Goal: Complete application form: Complete application form

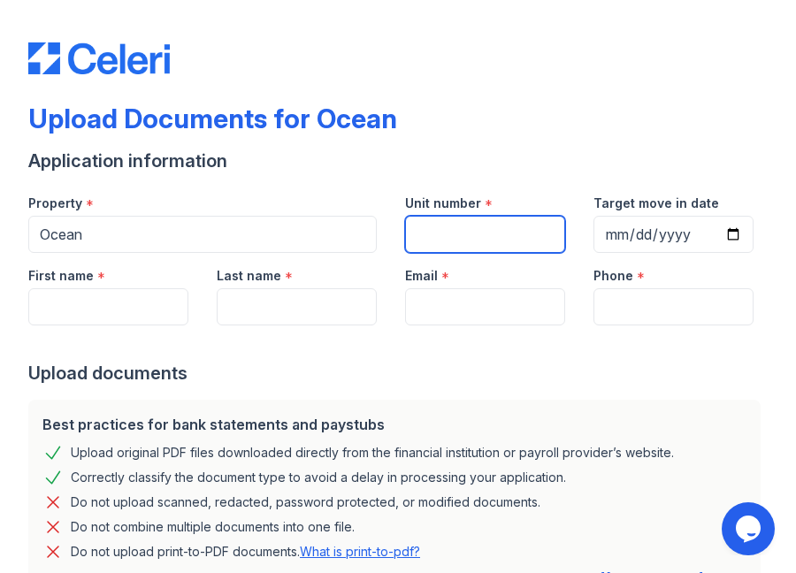
click at [438, 231] on input "Unit number" at bounding box center [485, 234] width 160 height 37
type input "2612"
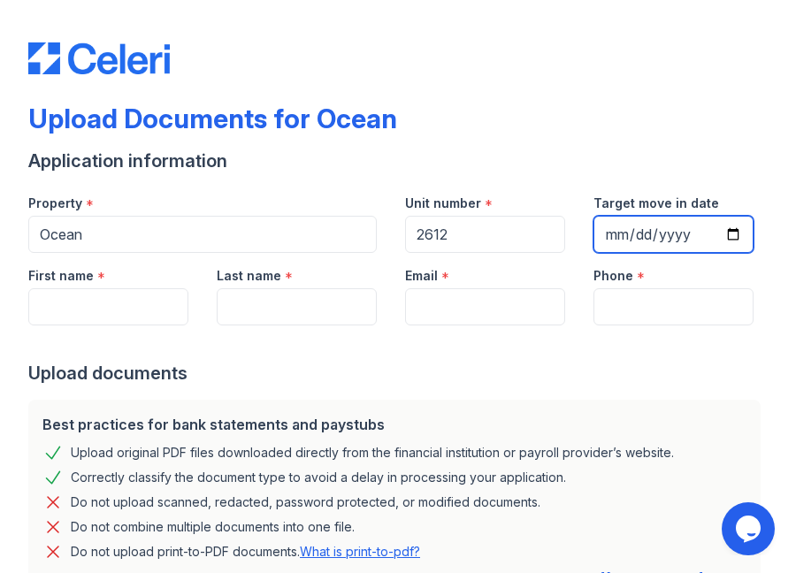
click at [603, 229] on input "Target move in date" at bounding box center [673, 234] width 160 height 37
type input "[DATE]"
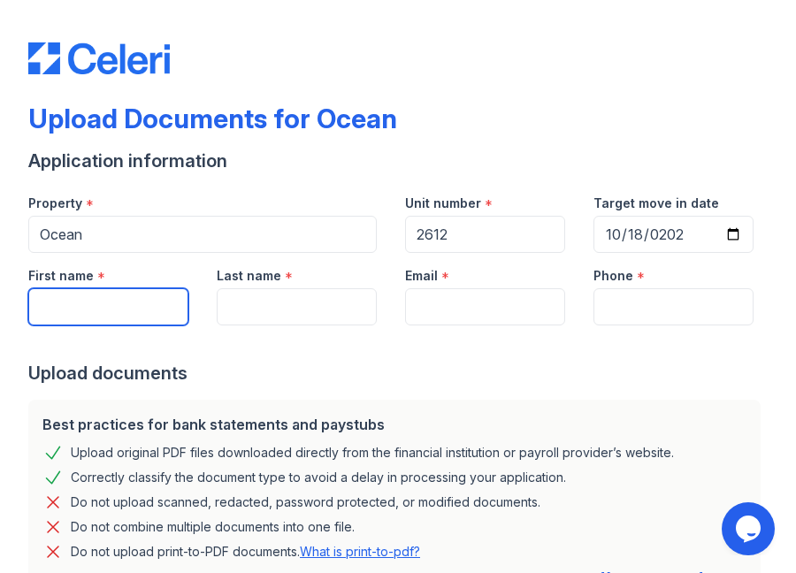
click at [64, 310] on input "First name" at bounding box center [108, 306] width 160 height 37
type input "[PERSON_NAME]"
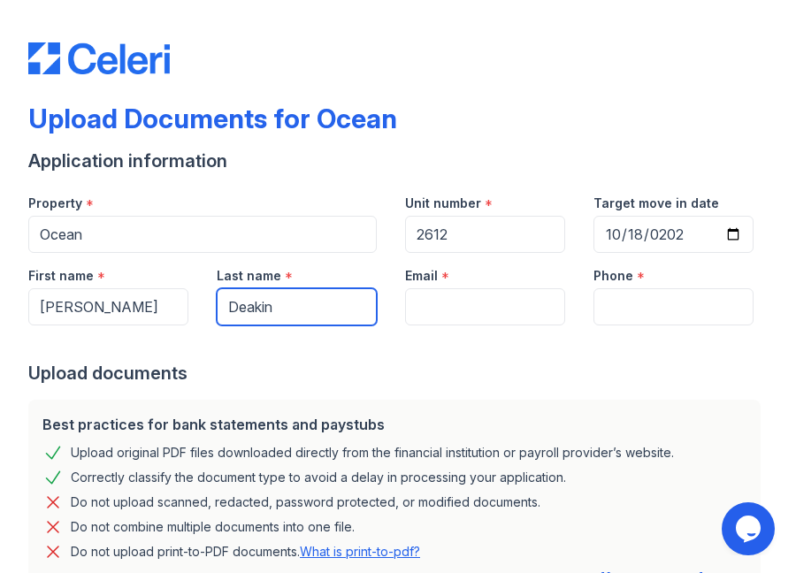
type input "[PERSON_NAME]"
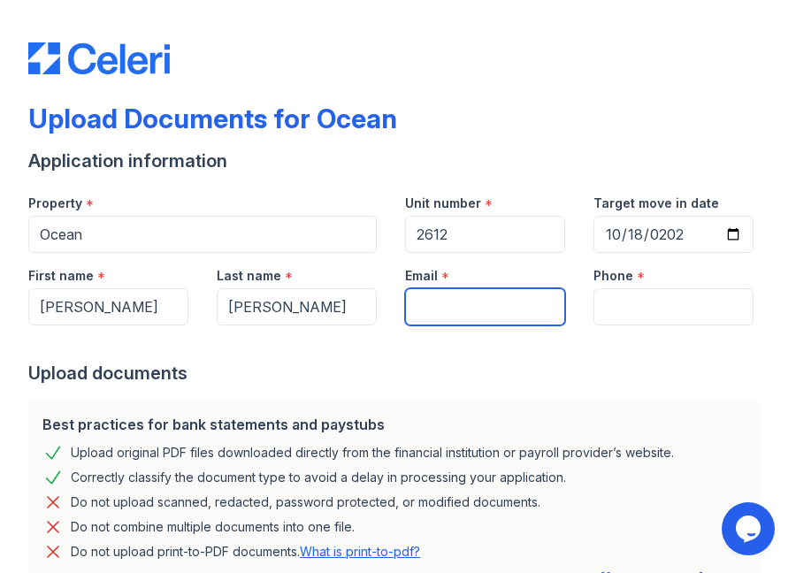
type input "[PERSON_NAME][EMAIL_ADDRESS][DOMAIN_NAME]"
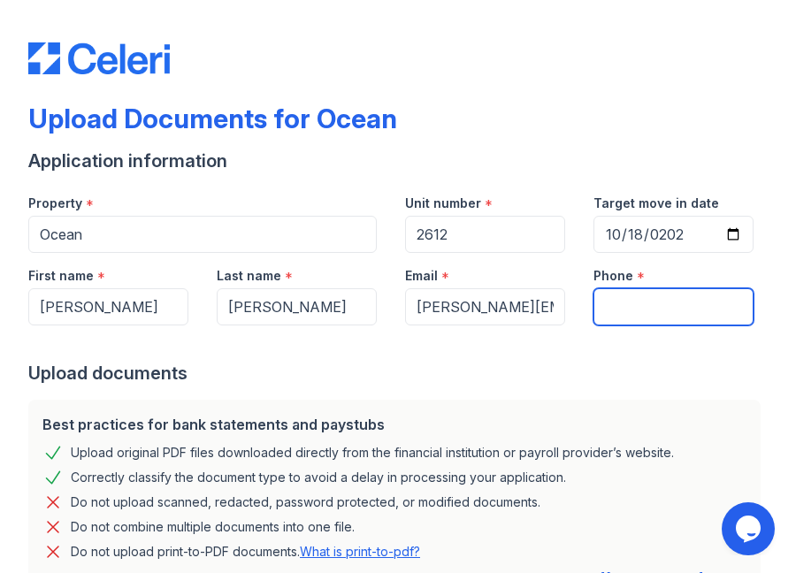
type input "8185175339"
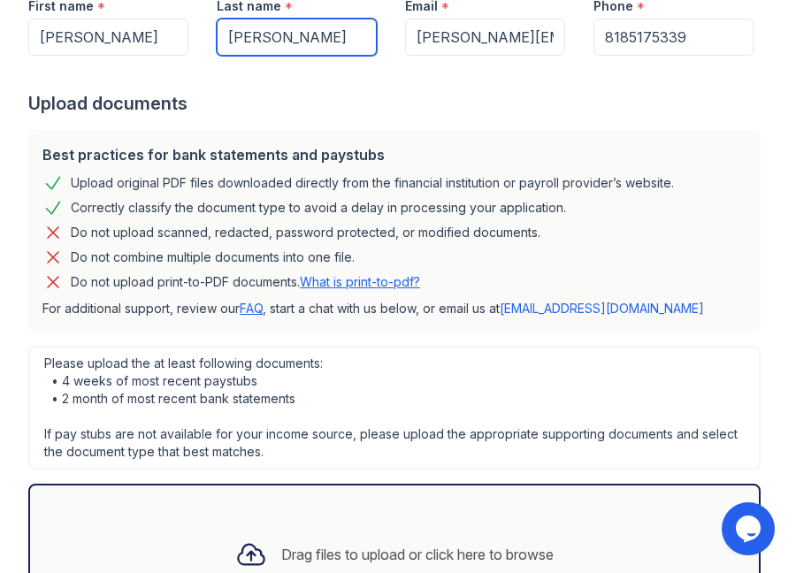
scroll to position [431, 0]
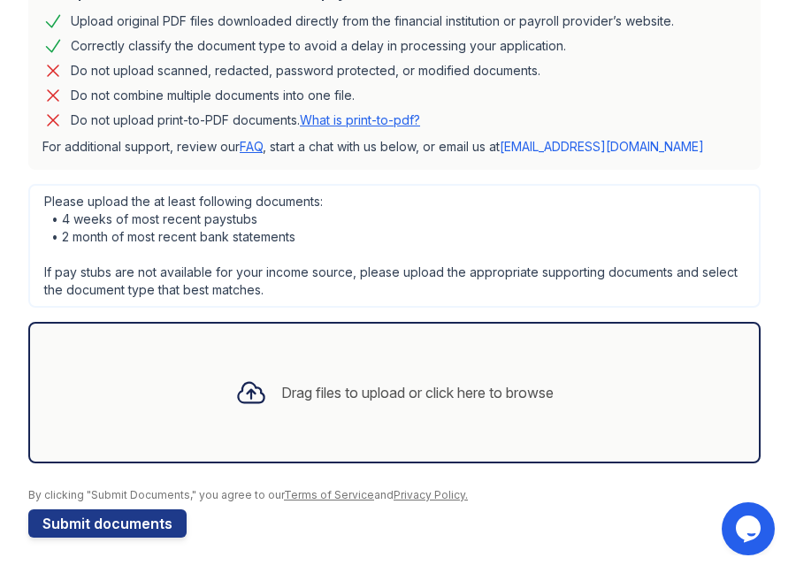
type input "[PERSON_NAME]"
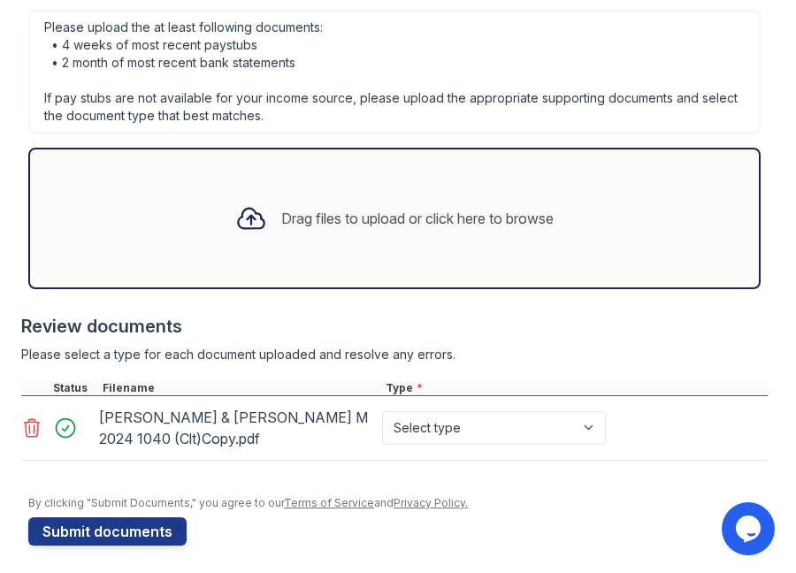
scroll to position [613, 0]
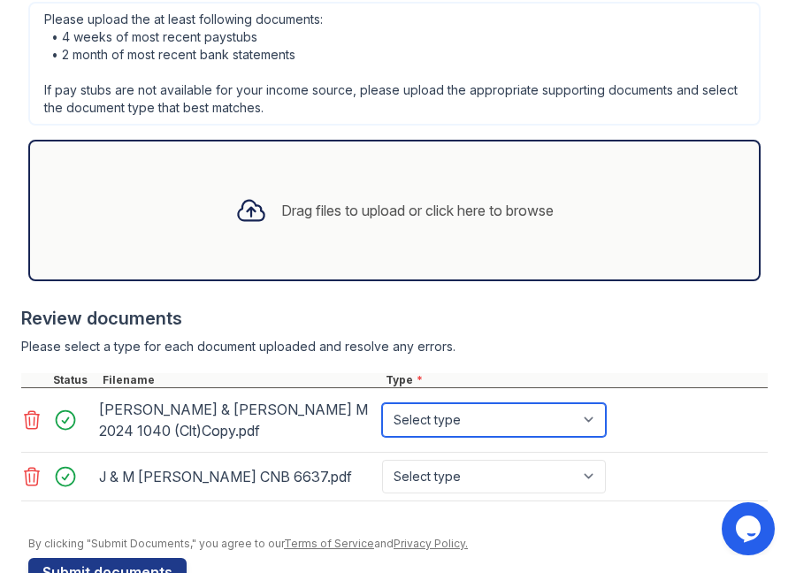
click at [591, 419] on select "Select type Paystub Bank Statement Offer Letter Tax Documents Benefit Award Let…" at bounding box center [494, 420] width 224 height 34
select select "tax_documents"
click at [382, 403] on select "Select type Paystub Bank Statement Offer Letter Tax Documents Benefit Award Let…" at bounding box center [494, 420] width 224 height 34
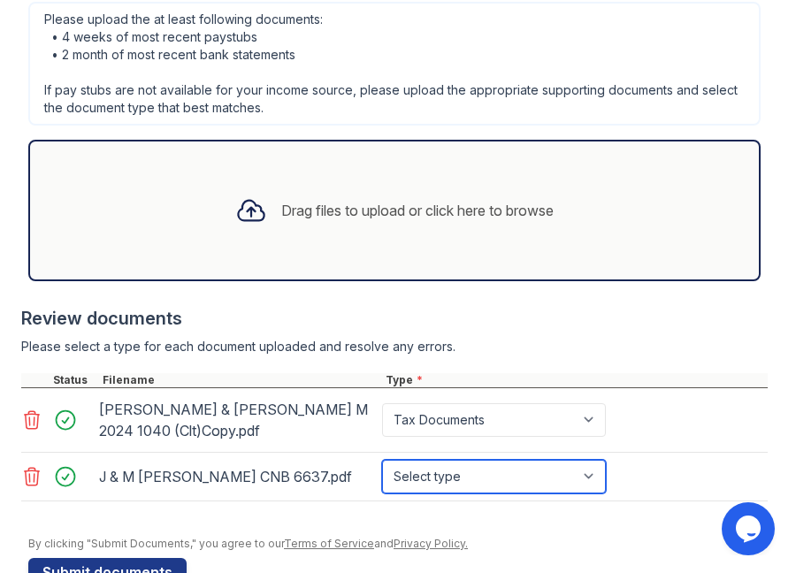
click at [591, 476] on select "Select type Paystub Bank Statement Offer Letter Tax Documents Benefit Award Let…" at bounding box center [494, 477] width 224 height 34
select select "bank_statement"
click at [382, 460] on select "Select type Paystub Bank Statement Offer Letter Tax Documents Benefit Award Let…" at bounding box center [494, 477] width 224 height 34
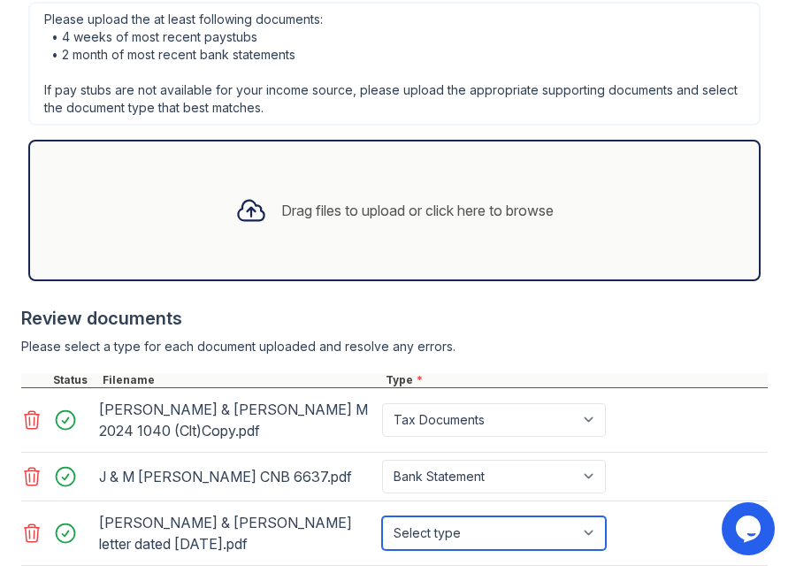
click at [589, 529] on select "Select type Paystub Bank Statement Offer Letter Tax Documents Benefit Award Let…" at bounding box center [494, 533] width 224 height 34
select select "other"
click at [382, 516] on select "Select type Paystub Bank Statement Offer Letter Tax Documents Benefit Award Let…" at bounding box center [494, 533] width 224 height 34
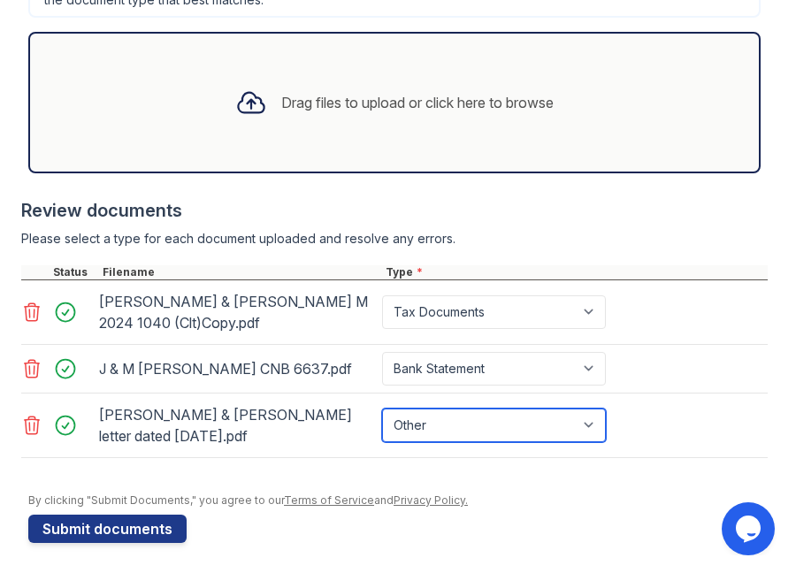
scroll to position [727, 0]
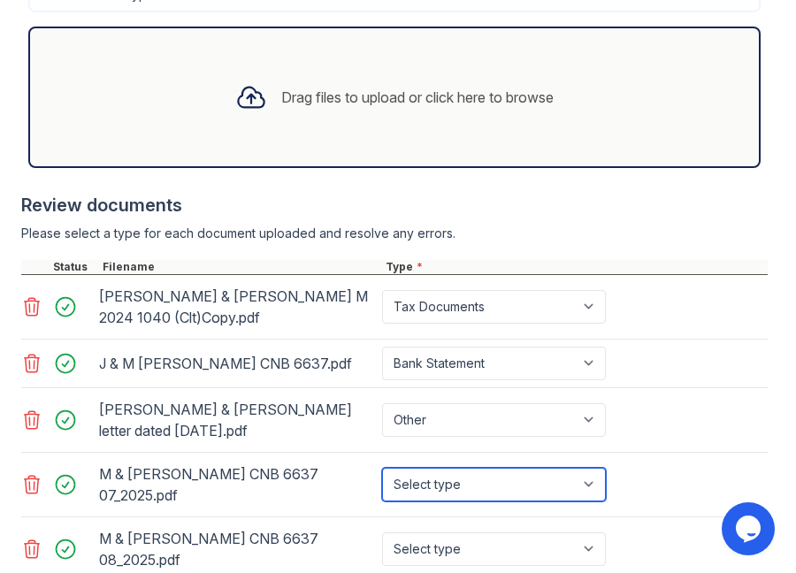
click at [592, 480] on select "Select type Paystub Bank Statement Offer Letter Tax Documents Benefit Award Let…" at bounding box center [494, 485] width 224 height 34
select select "bank_statement"
click at [382, 468] on select "Select type Paystub Bank Statement Offer Letter Tax Documents Benefit Award Let…" at bounding box center [494, 485] width 224 height 34
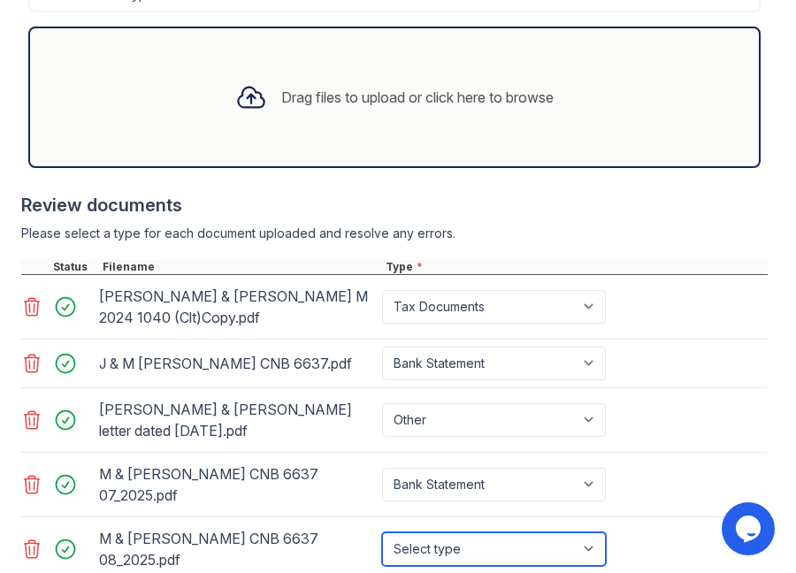
click at [595, 532] on select "Select type Paystub Bank Statement Offer Letter Tax Documents Benefit Award Let…" at bounding box center [494, 549] width 224 height 34
select select "bank_statement"
click at [382, 532] on select "Select type Paystub Bank Statement Offer Letter Tax Documents Benefit Award Let…" at bounding box center [494, 549] width 224 height 34
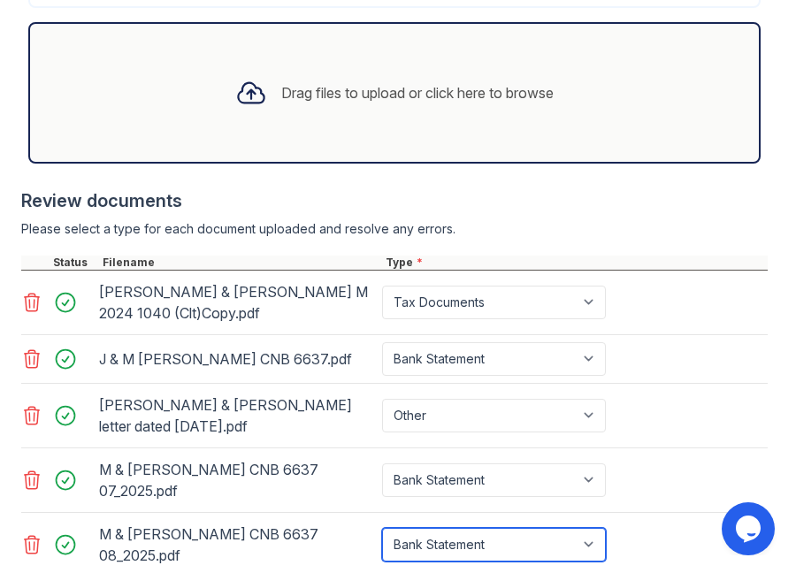
scroll to position [824, 0]
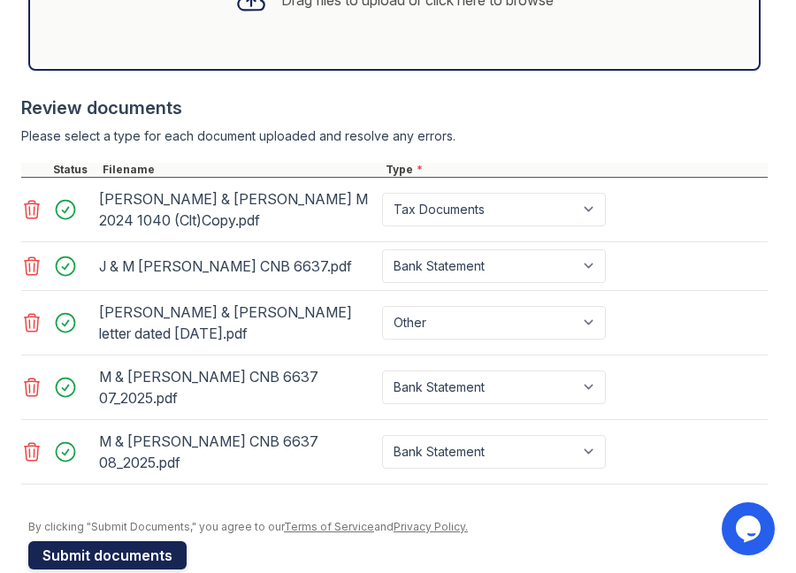
click at [100, 541] on button "Submit documents" at bounding box center [107, 555] width 158 height 28
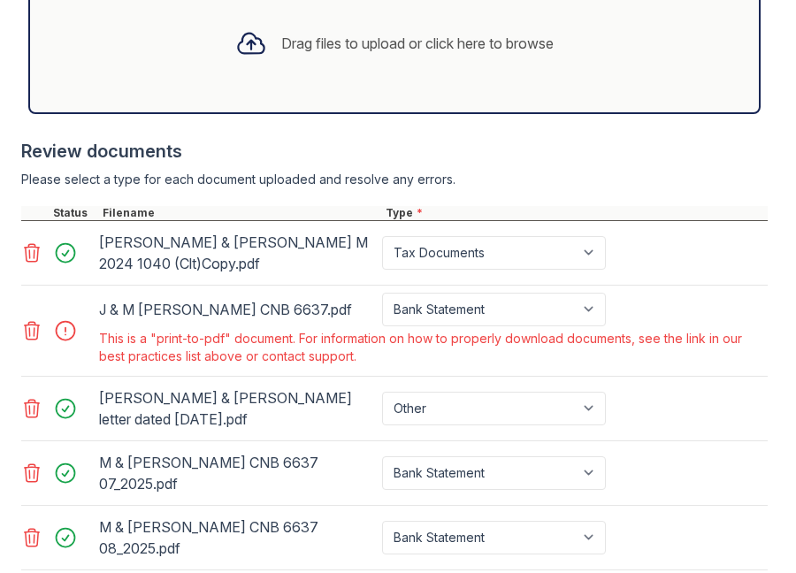
scroll to position [836, 0]
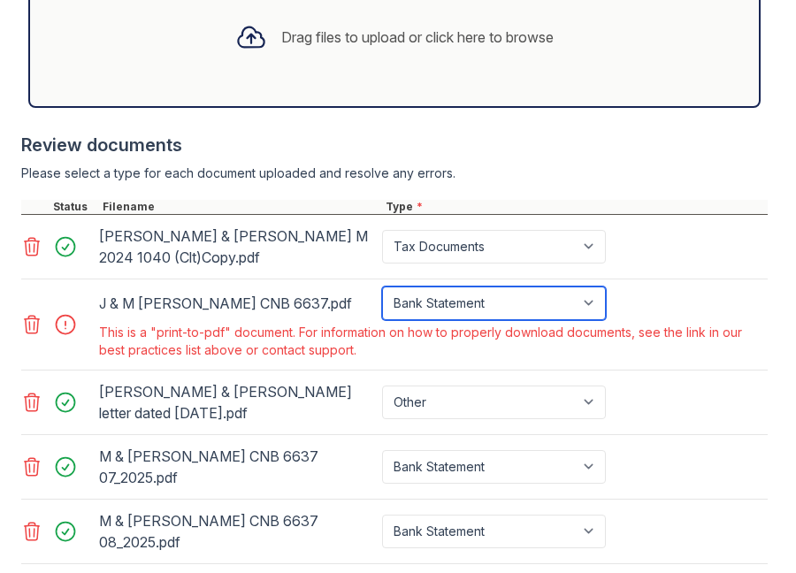
click at [595, 301] on select "Paystub Bank Statement Offer Letter Tax Documents Benefit Award Letter Investme…" at bounding box center [494, 303] width 224 height 34
click at [64, 324] on div at bounding box center [71, 324] width 50 height 25
click at [171, 342] on div "This is a "print-to-pdf" document. For information on how to properly download …" at bounding box center [431, 341] width 665 height 35
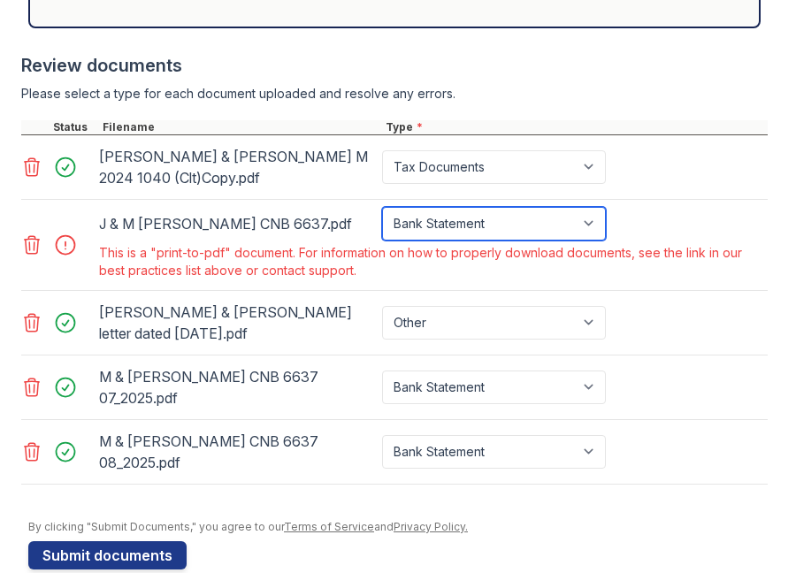
click at [594, 225] on select "Paystub Bank Statement Offer Letter Tax Documents Benefit Award Letter Investme…" at bounding box center [494, 224] width 224 height 34
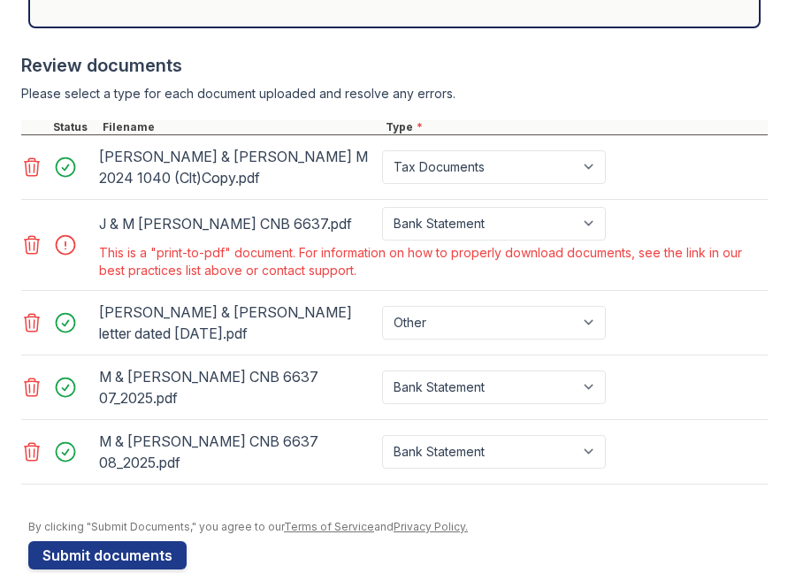
click at [70, 248] on div at bounding box center [71, 244] width 50 height 25
click at [93, 541] on button "Submit documents" at bounding box center [107, 555] width 158 height 28
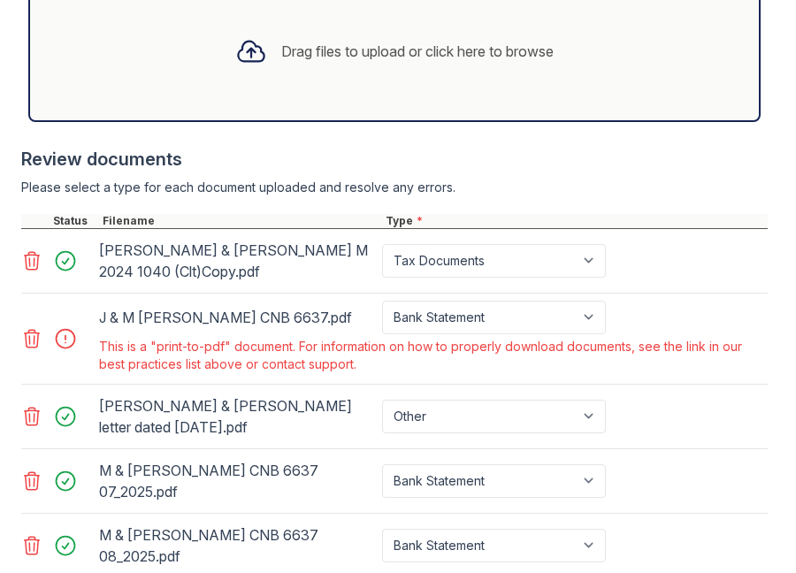
scroll to position [810, 0]
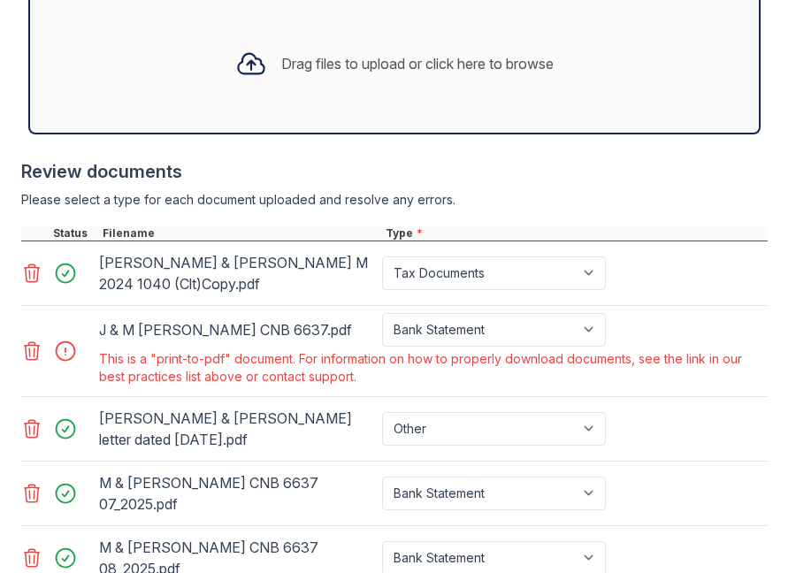
click at [29, 355] on icon at bounding box center [32, 351] width 15 height 18
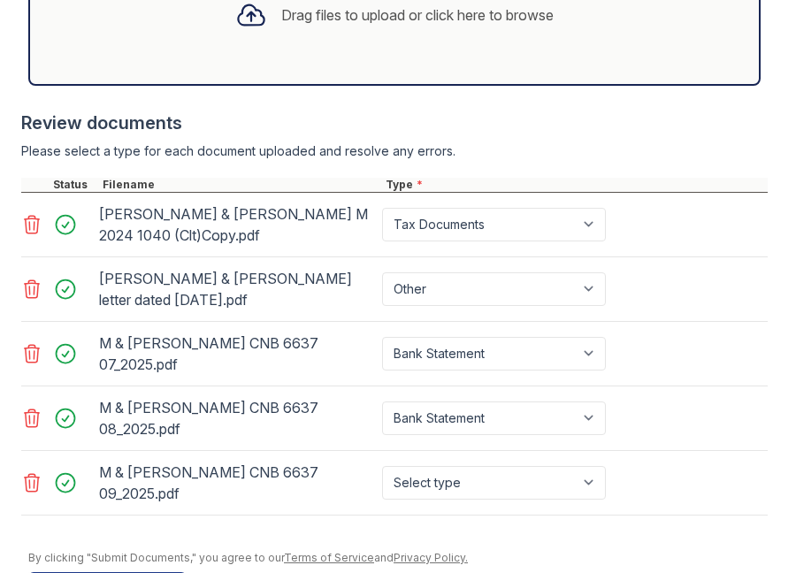
scroll to position [873, 0]
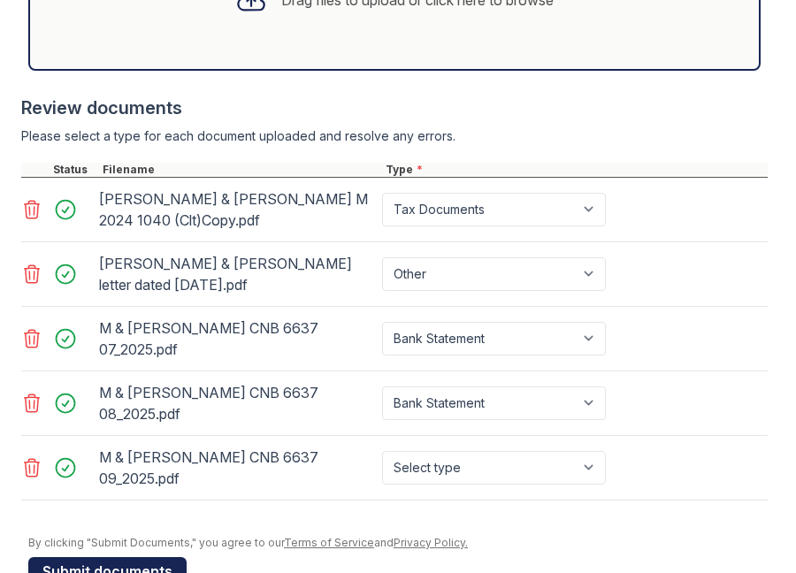
click at [107, 557] on button "Submit documents" at bounding box center [107, 571] width 158 height 28
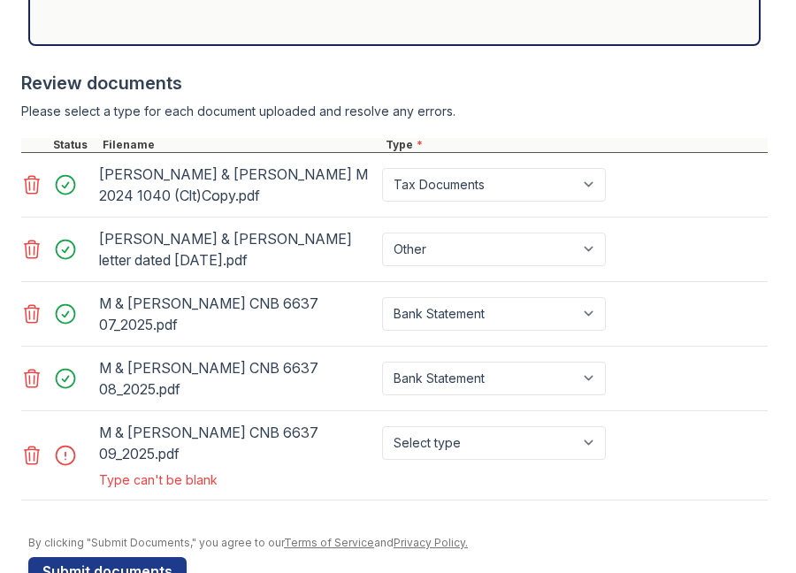
scroll to position [896, 0]
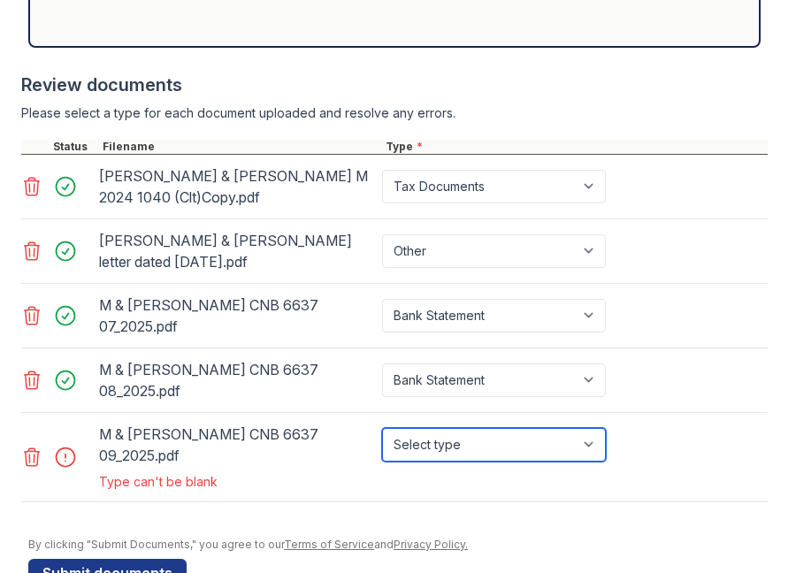
click at [589, 428] on select "Select type Paystub Bank Statement Offer Letter Tax Documents Benefit Award Let…" at bounding box center [494, 445] width 224 height 34
select select "bank_statement"
click at [382, 428] on select "Select type Paystub Bank Statement Offer Letter Tax Documents Benefit Award Let…" at bounding box center [494, 445] width 224 height 34
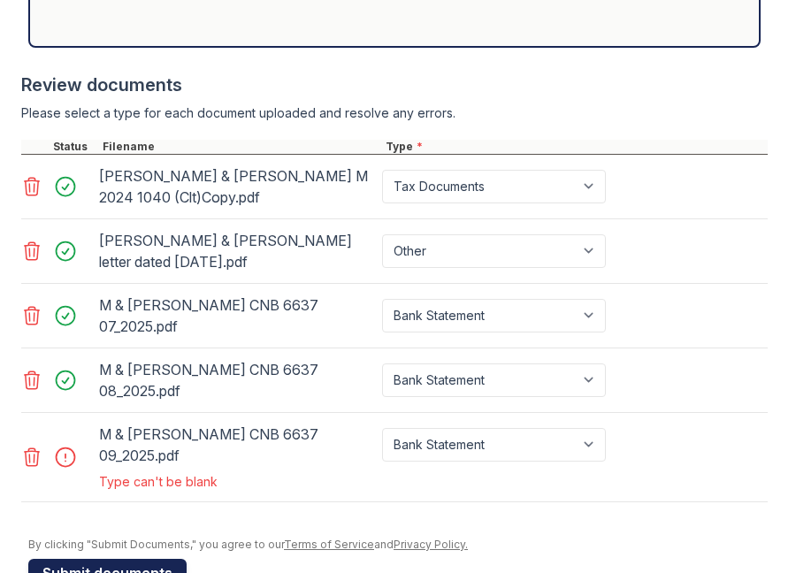
click at [112, 559] on button "Submit documents" at bounding box center [107, 573] width 158 height 28
